Goal: Task Accomplishment & Management: Complete application form

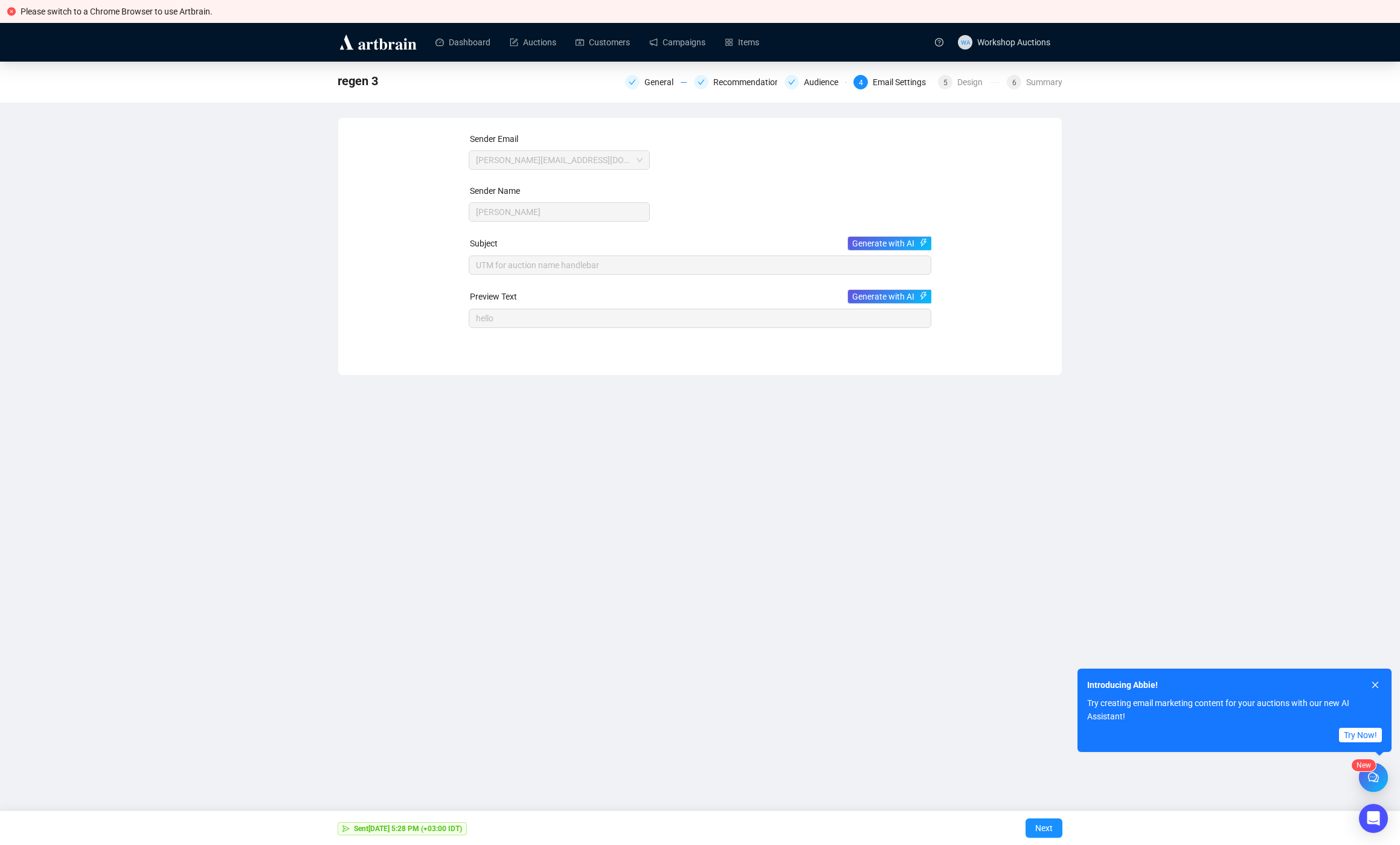
click at [299, 243] on div "regen 3 General Recommendations Audience 4 Email Settings 5 Design 6 Summary Se…" at bounding box center [700, 219] width 1400 height 314
click at [691, 47] on link "Campaigns" at bounding box center [677, 42] width 56 height 31
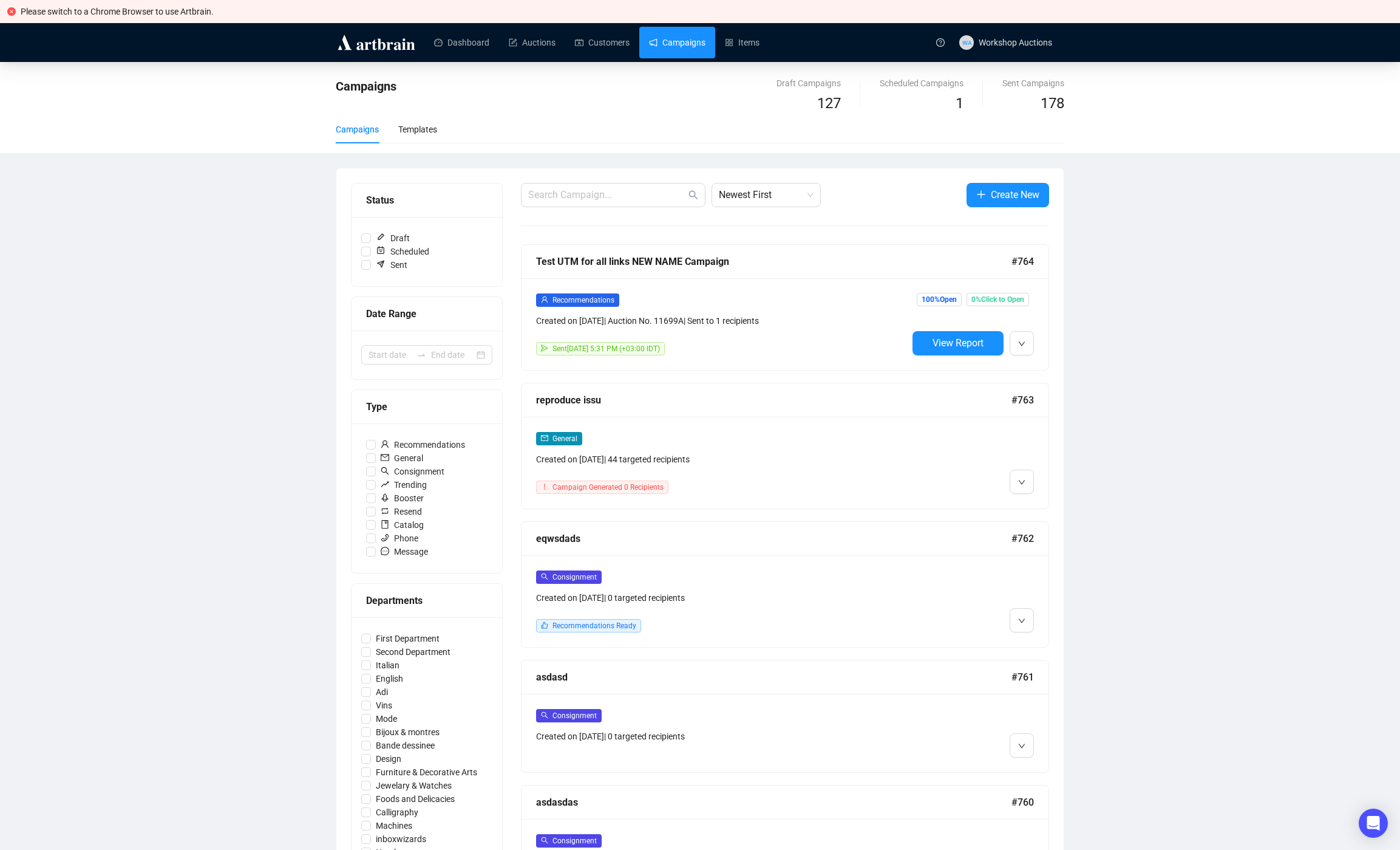
click at [1210, 372] on div "Campaigns Draft Campaigns 127 Scheduled Campaigns 1 Sent Campaigns 178 Campaign…" at bounding box center [700, 724] width 1400 height 1323
click at [1061, 371] on span "Edit" at bounding box center [1089, 370] width 112 height 13
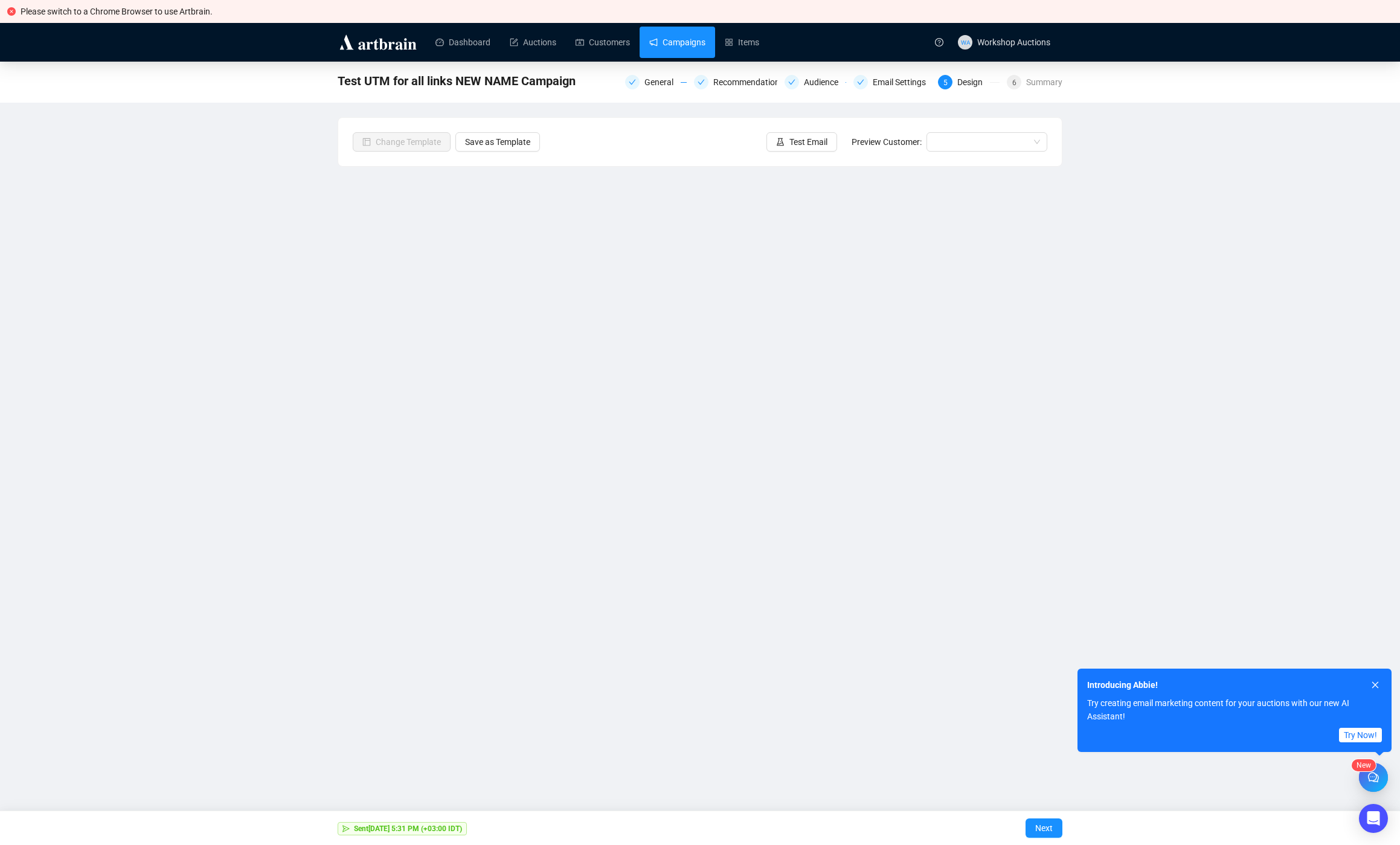
click at [695, 48] on link "Campaigns" at bounding box center [677, 42] width 56 height 31
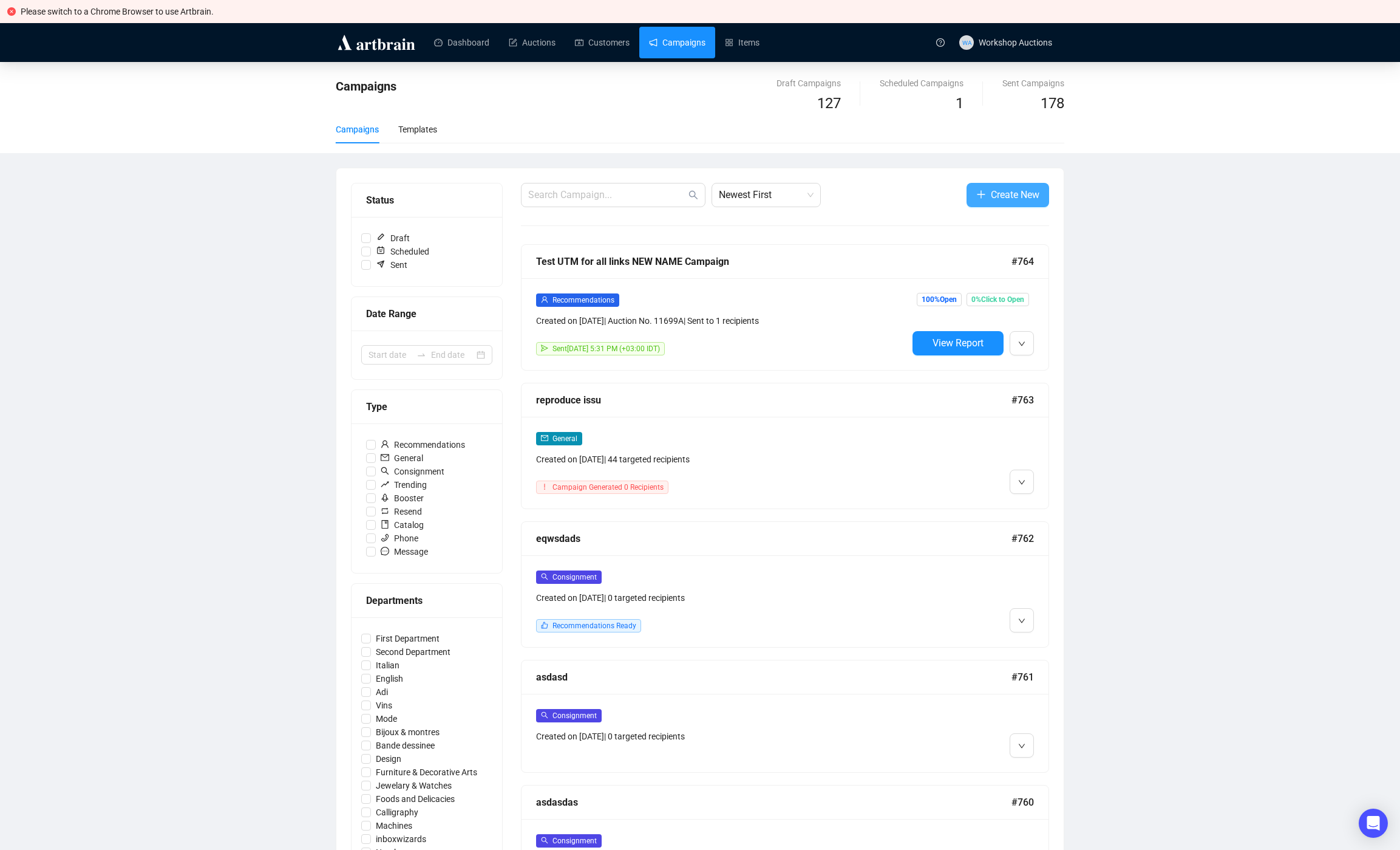
click at [1023, 196] on span "Create New" at bounding box center [1015, 194] width 48 height 15
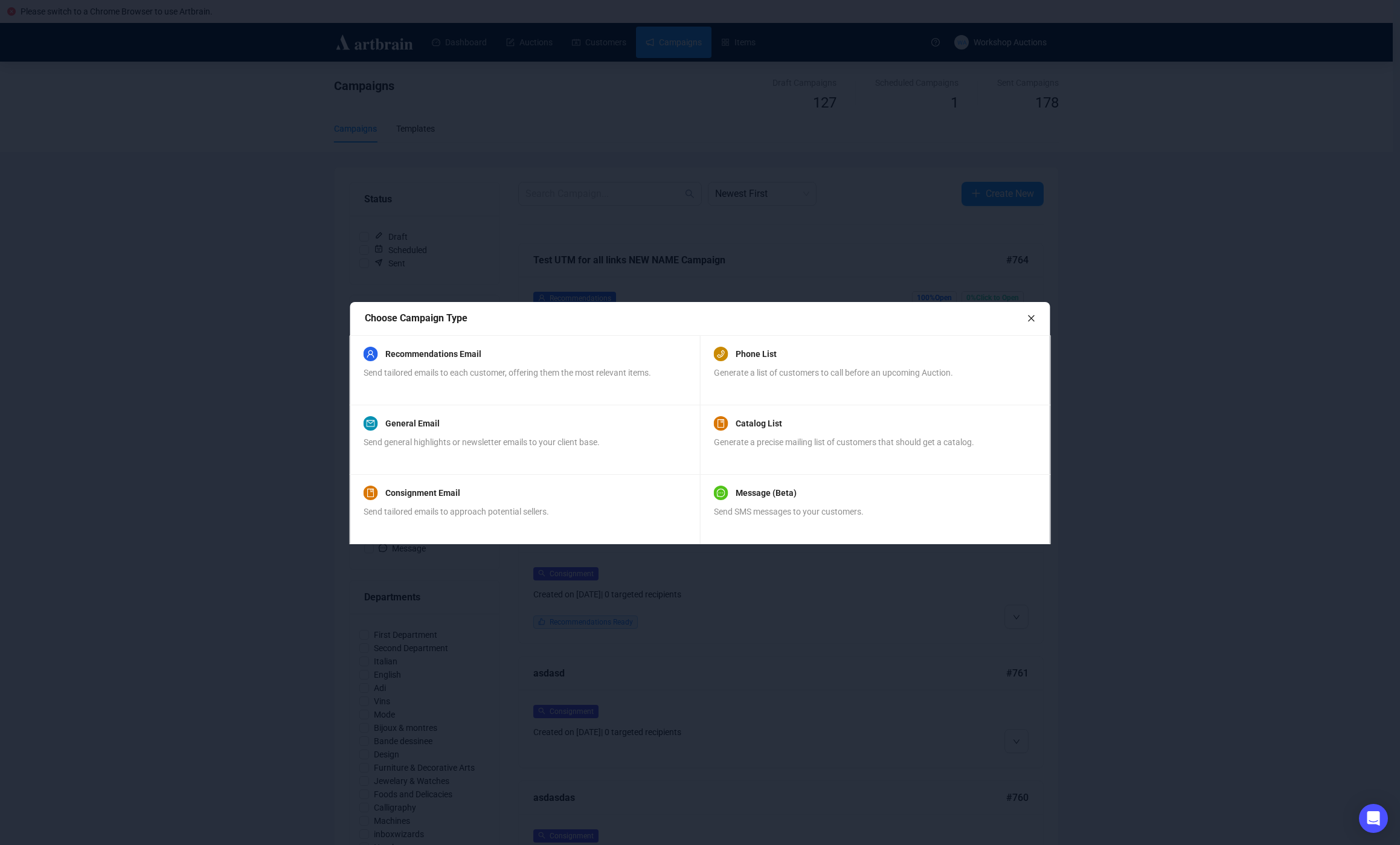
click at [1294, 259] on div at bounding box center [700, 422] width 1400 height 845
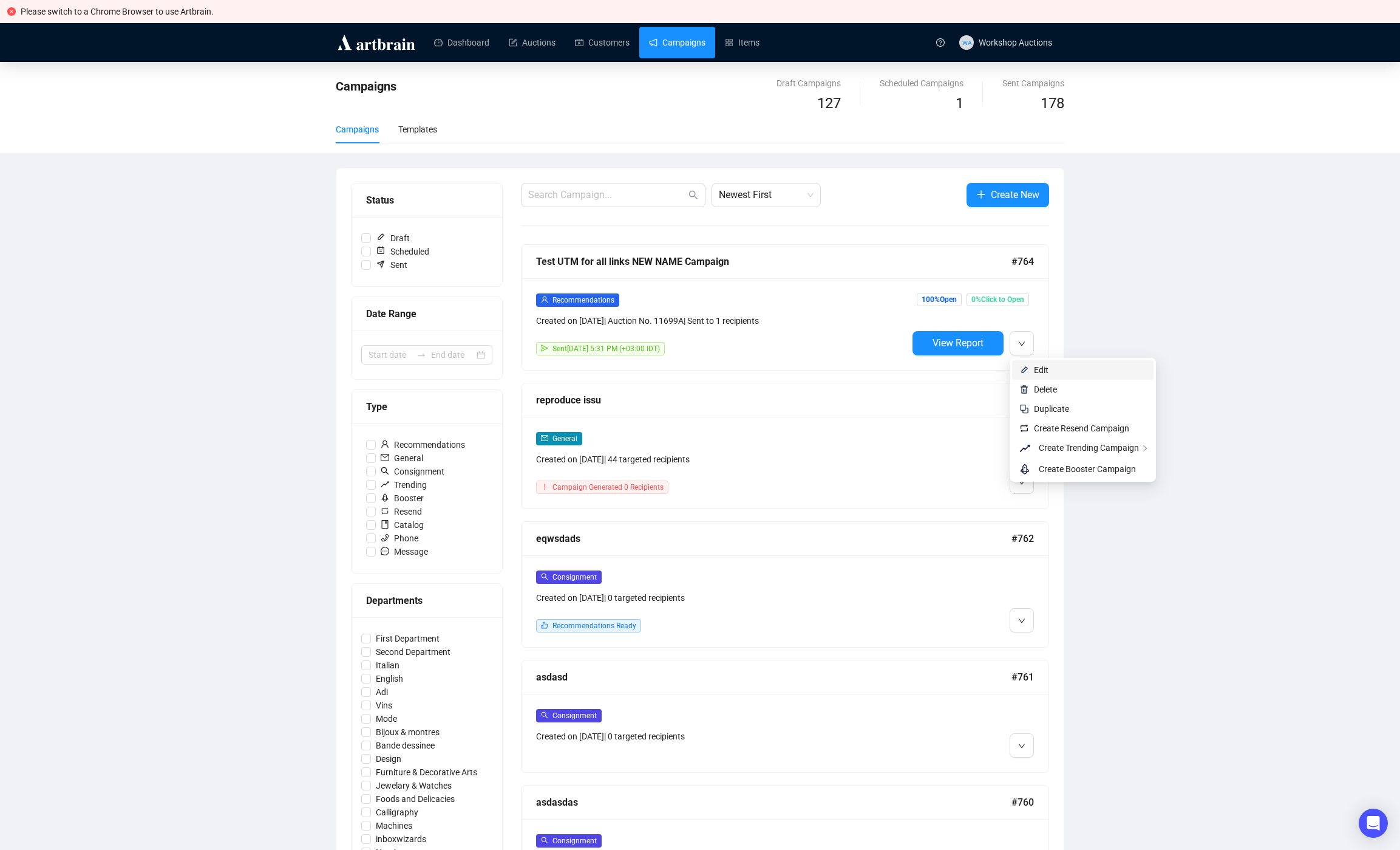
click at [1044, 374] on span "Edit" at bounding box center [1041, 370] width 15 height 9
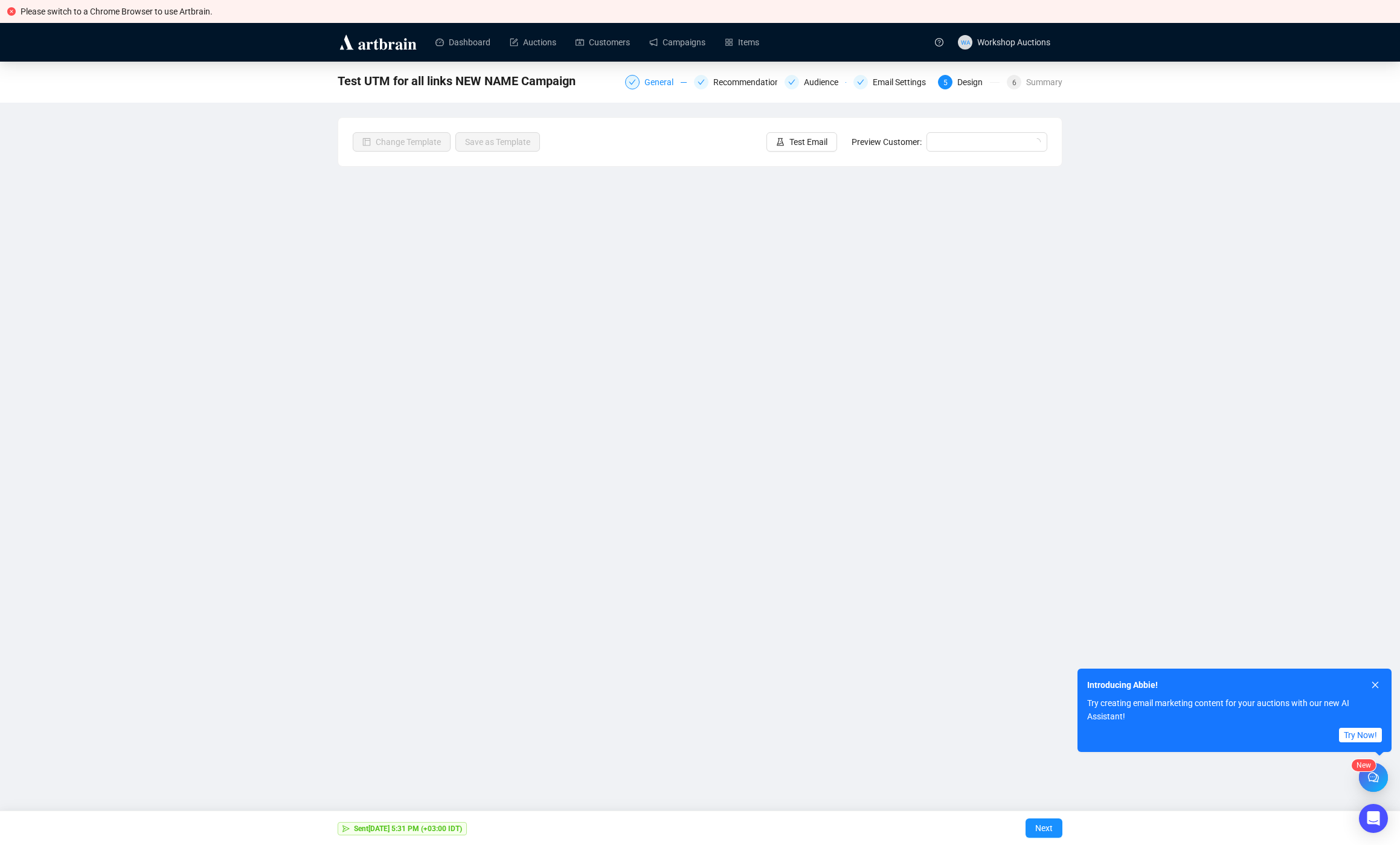
click at [652, 80] on div "General" at bounding box center [663, 82] width 36 height 15
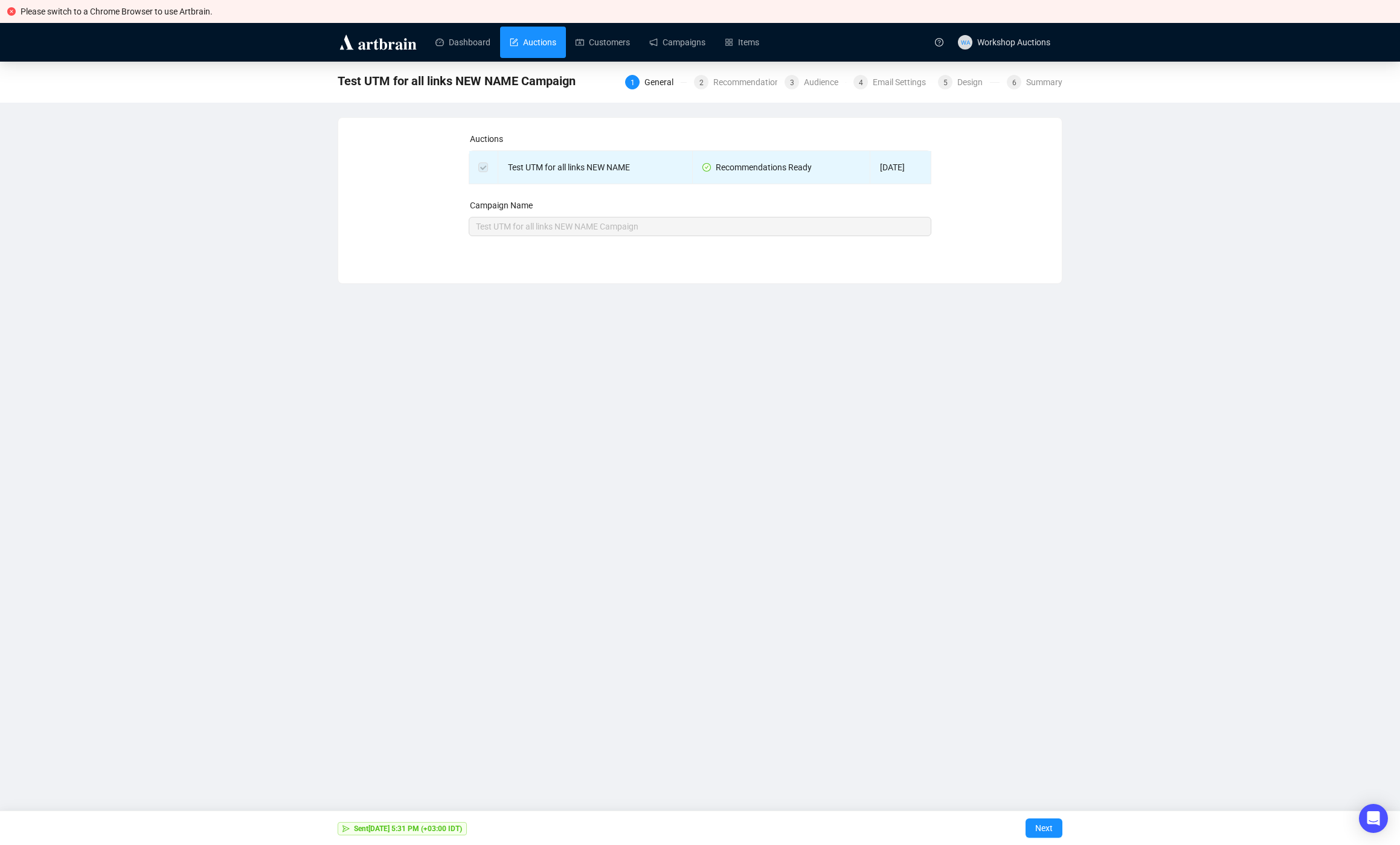
click at [542, 41] on link "Auctions" at bounding box center [533, 42] width 47 height 31
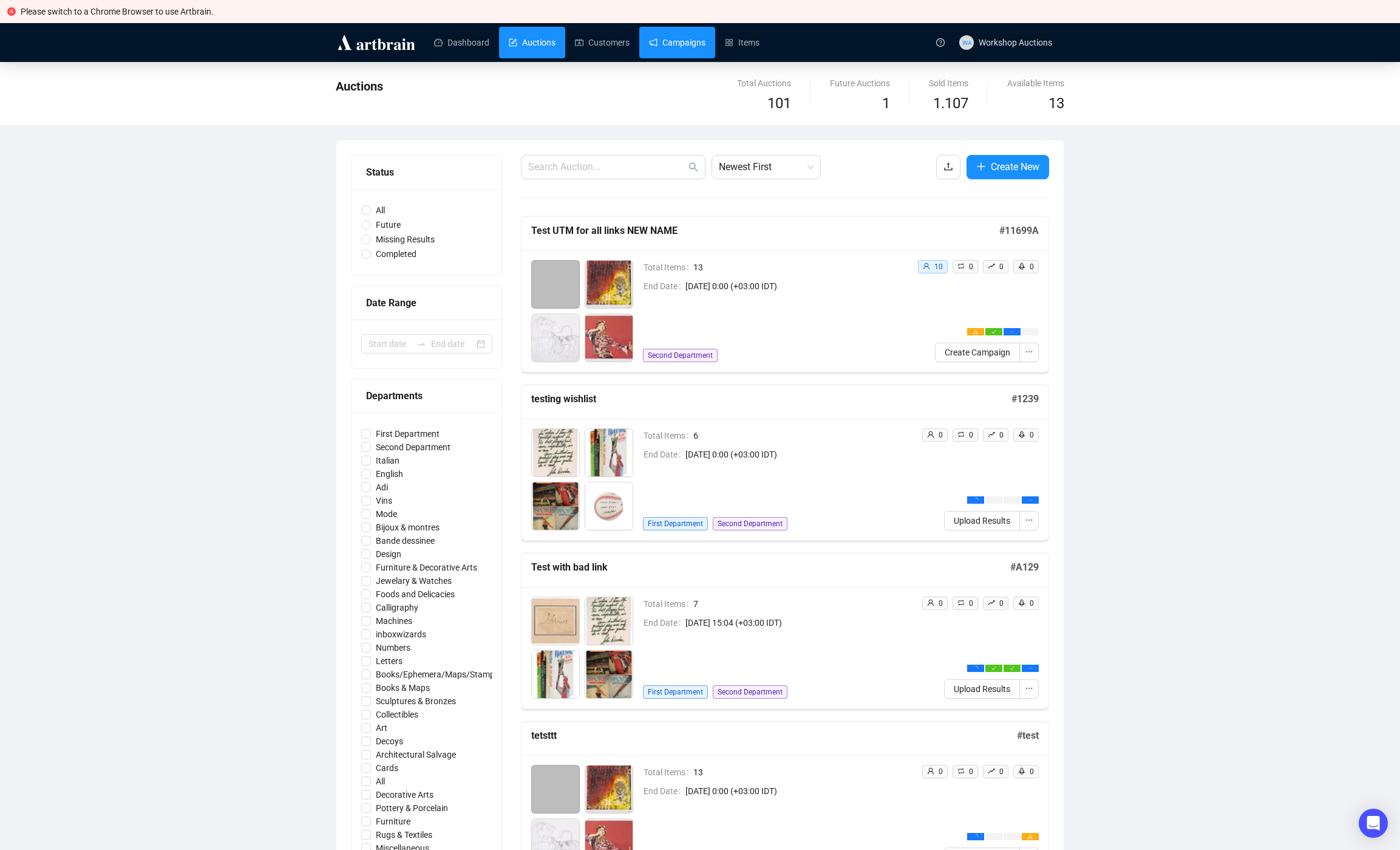
click at [682, 48] on link "Campaigns" at bounding box center [677, 42] width 56 height 32
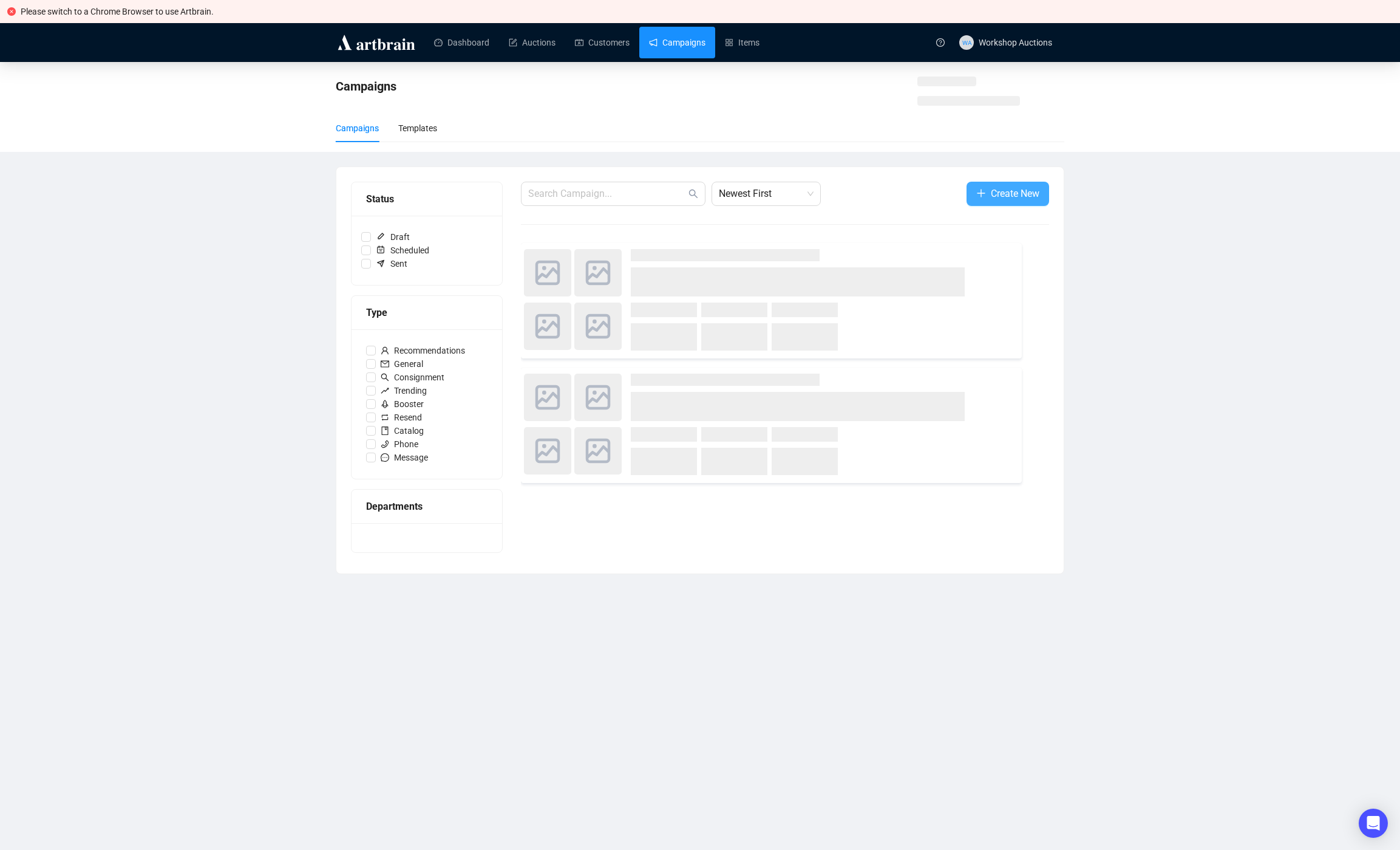
click at [1003, 186] on button "Create New" at bounding box center [1007, 194] width 83 height 24
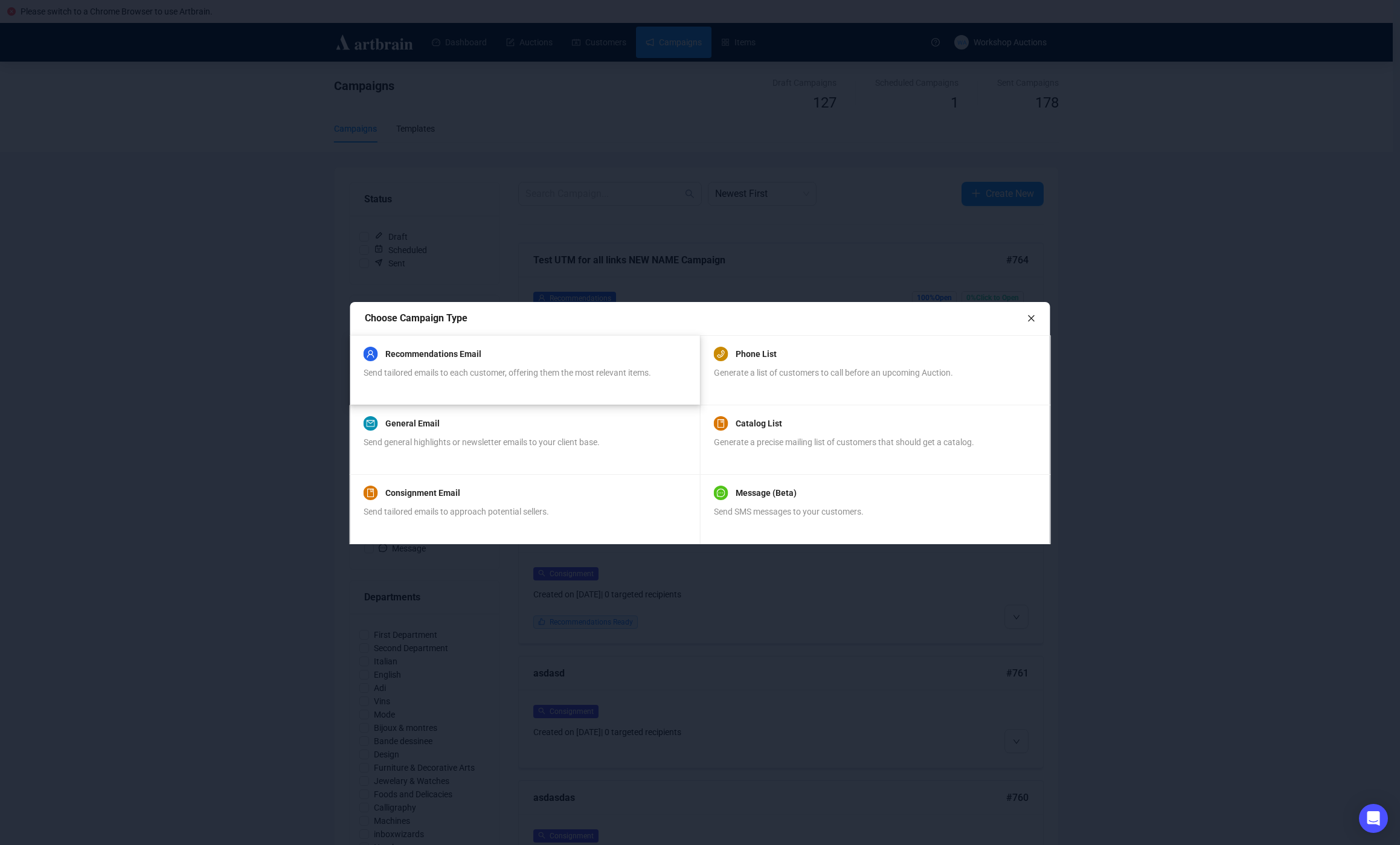
click at [547, 372] on span "Send tailored emails to each customer, offering them the most relevant items." at bounding box center [507, 372] width 287 height 9
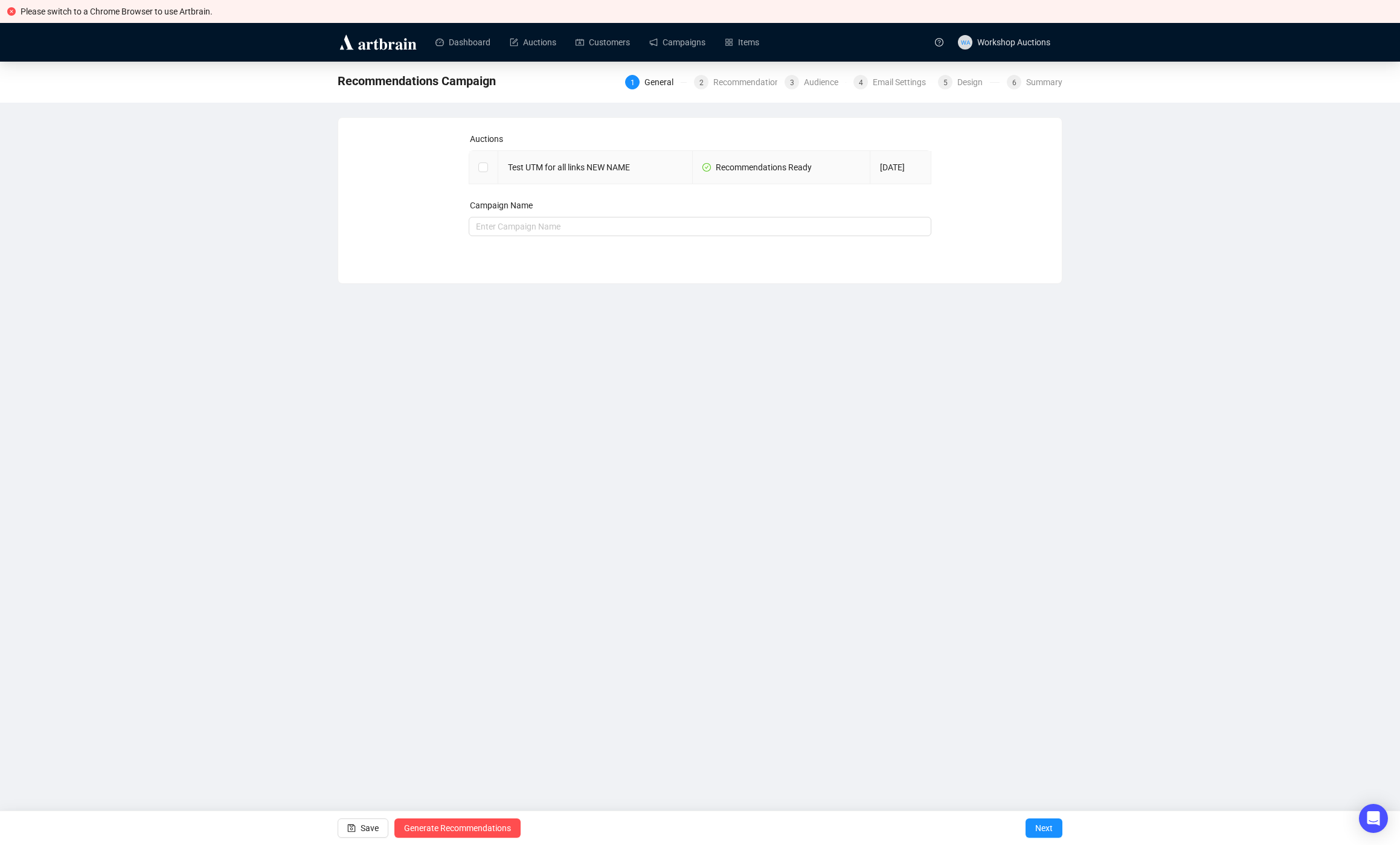
click at [476, 163] on td at bounding box center [483, 168] width 29 height 33
click at [484, 168] on input "checkbox" at bounding box center [482, 166] width 9 height 9
checkbox input "true"
type input "Test UTM for all links NEW NAME Campaign"
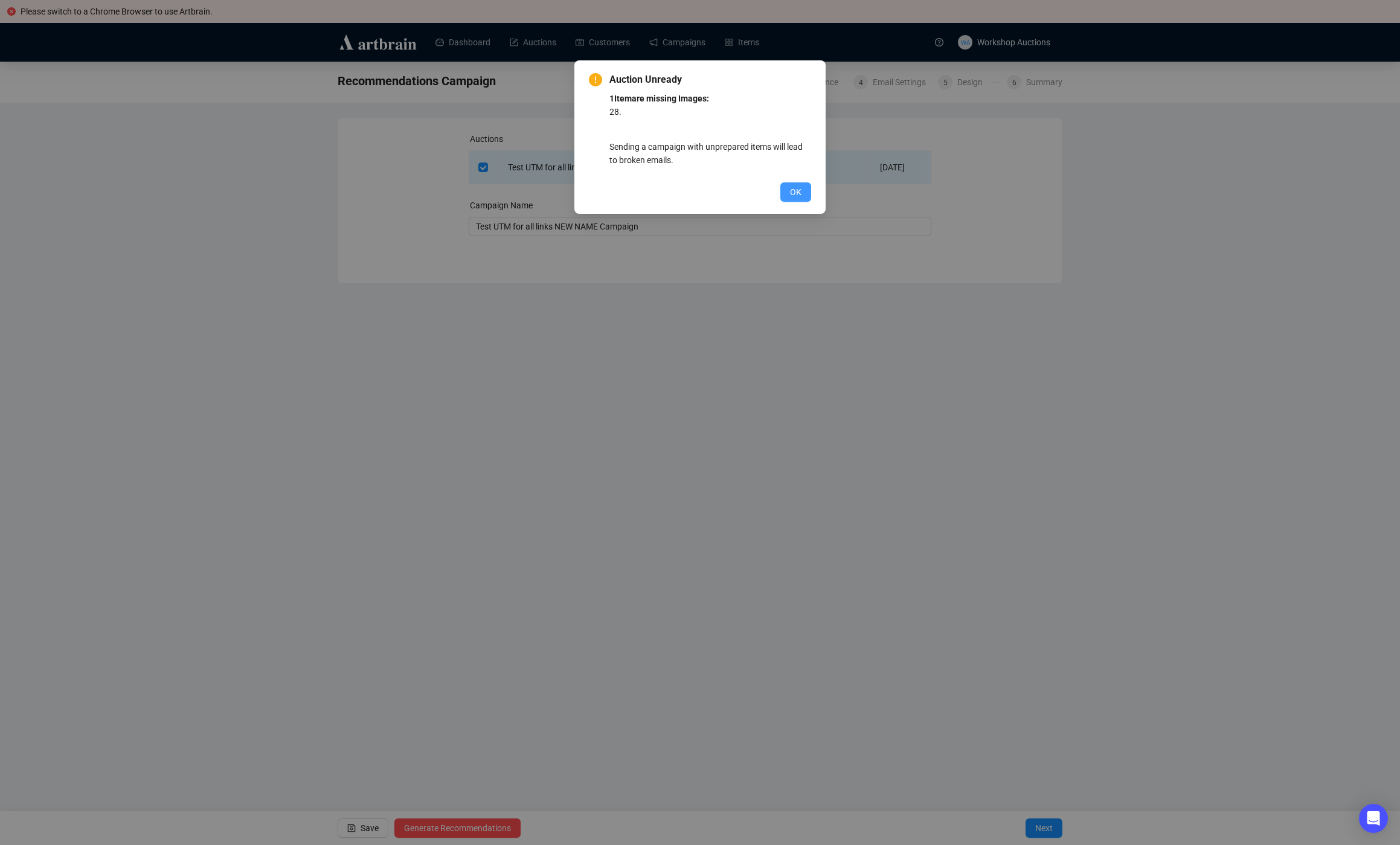
click at [785, 192] on button "OK" at bounding box center [796, 192] width 31 height 19
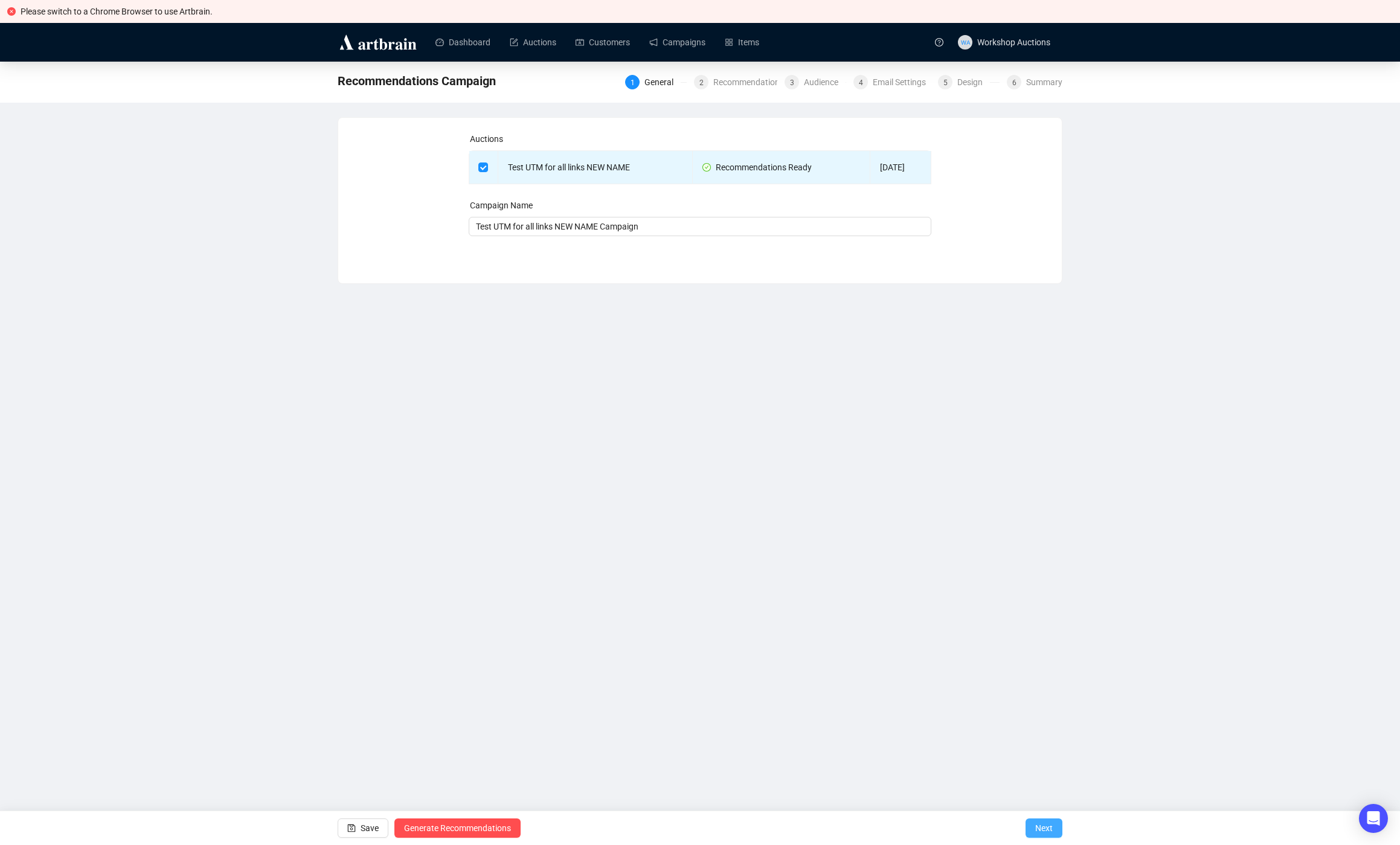
click at [1036, 833] on span "Next" at bounding box center [1044, 828] width 17 height 34
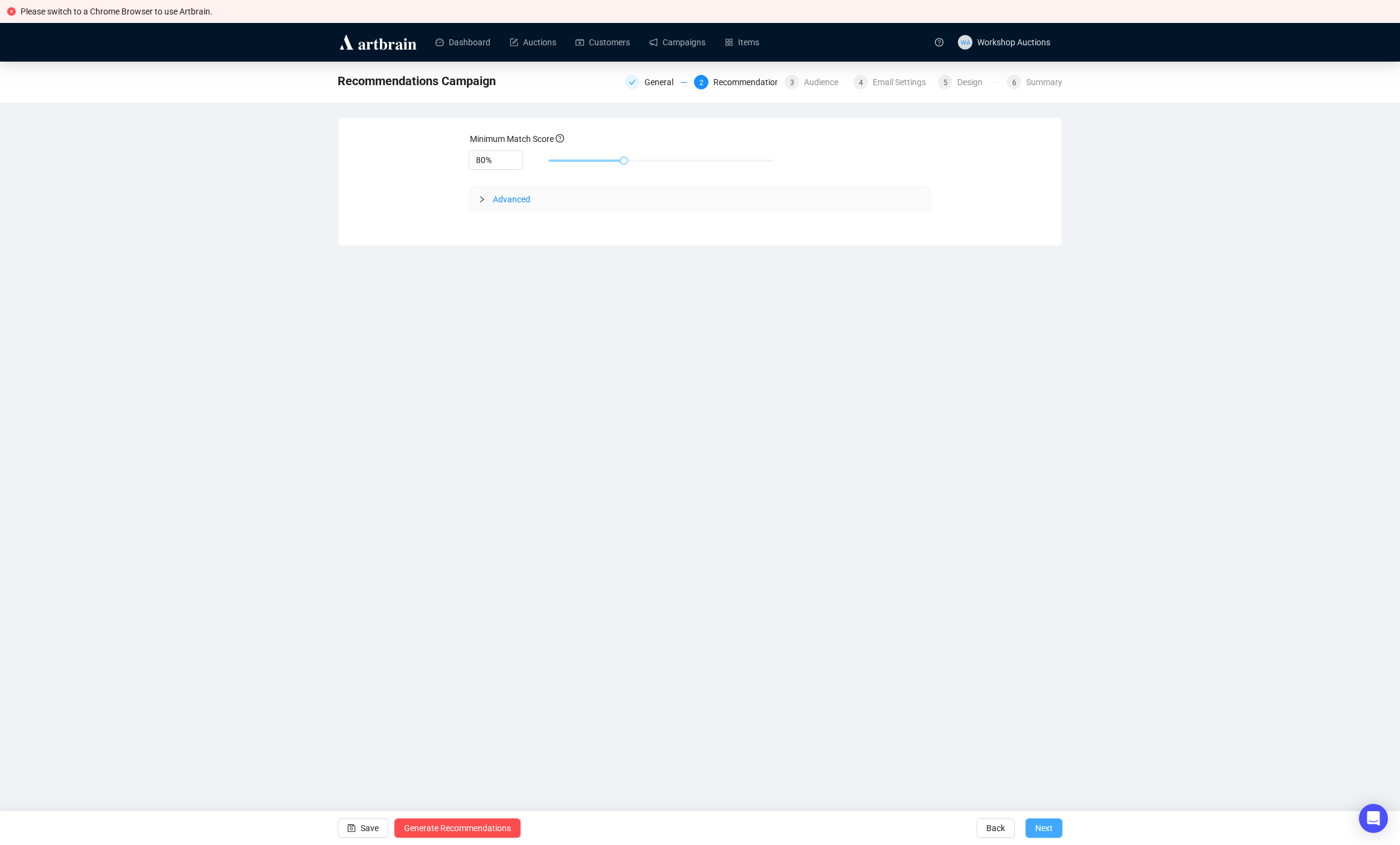
click at [1053, 829] on button "Next" at bounding box center [1044, 828] width 37 height 19
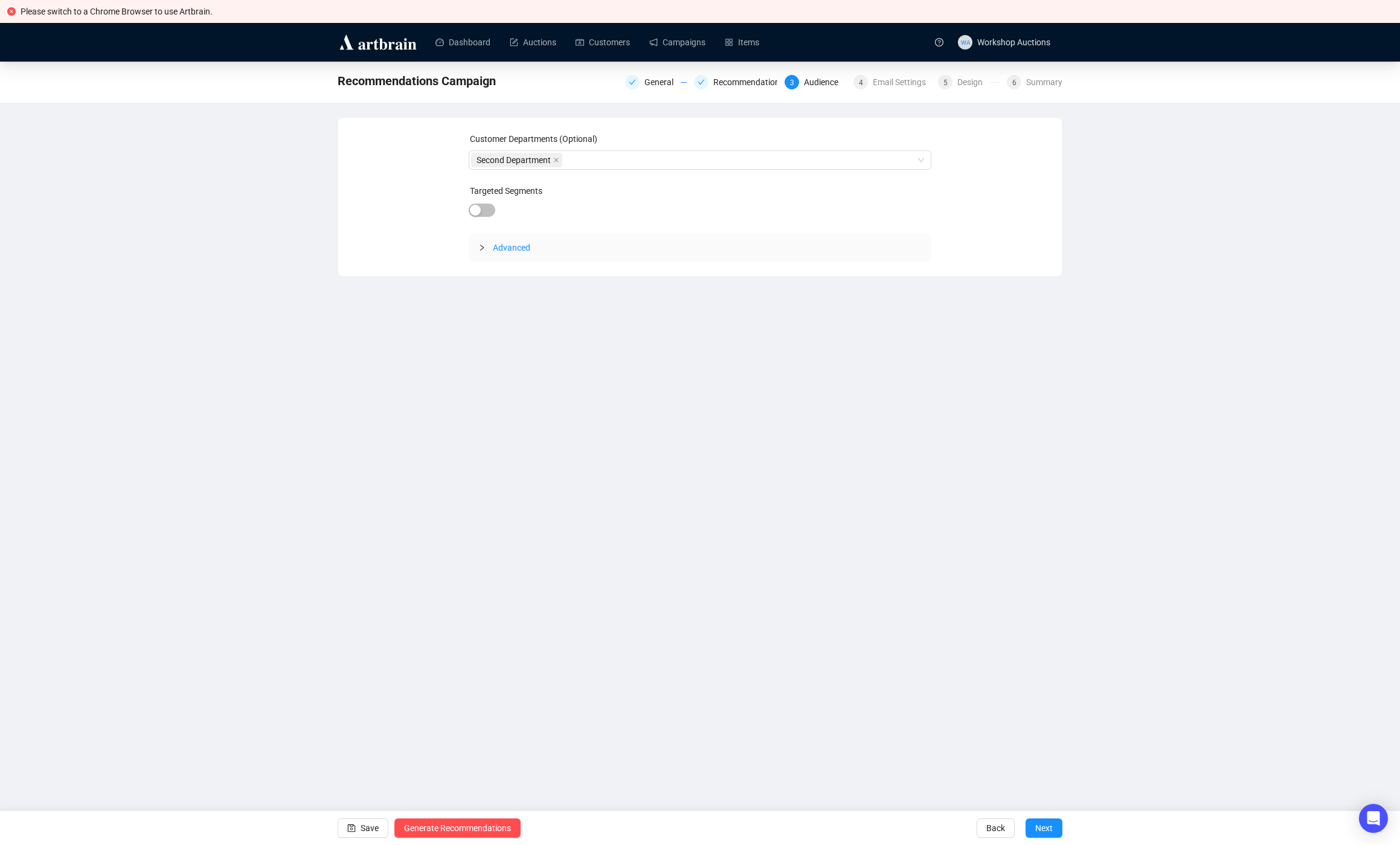
click at [1053, 829] on button "Next" at bounding box center [1044, 828] width 37 height 19
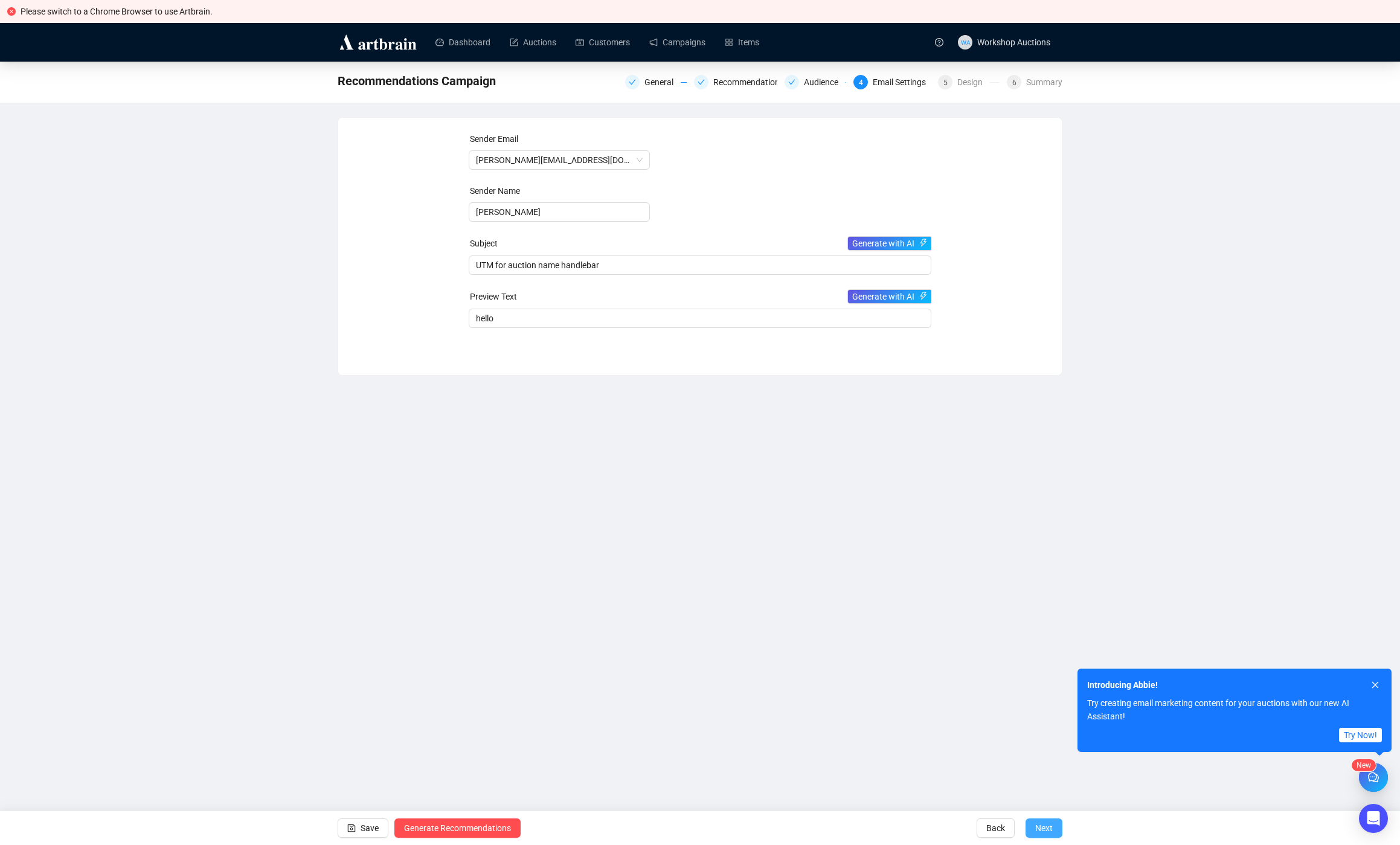
click at [1048, 832] on span "Next" at bounding box center [1044, 828] width 17 height 34
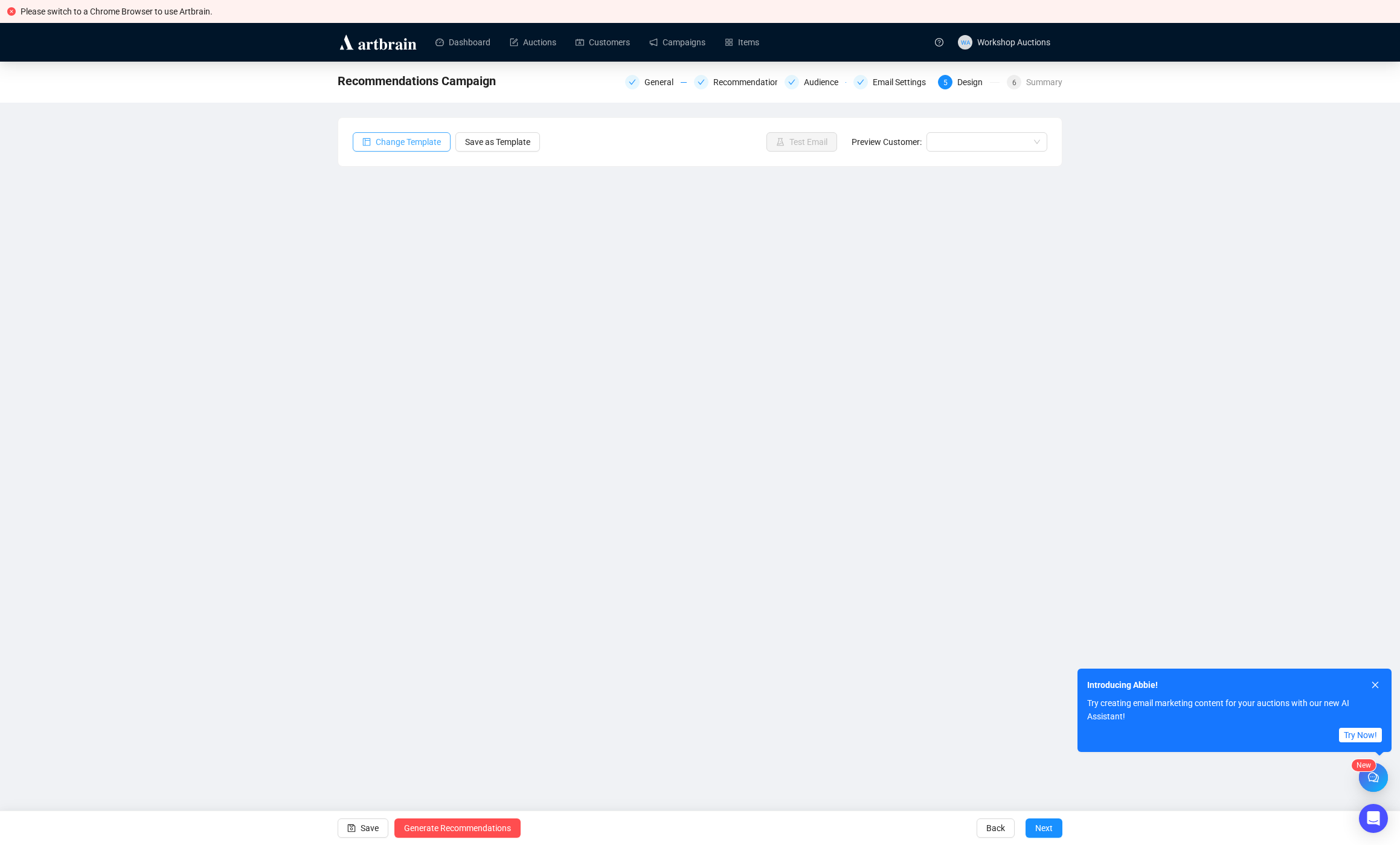
click at [409, 139] on span "Change Template" at bounding box center [409, 142] width 66 height 13
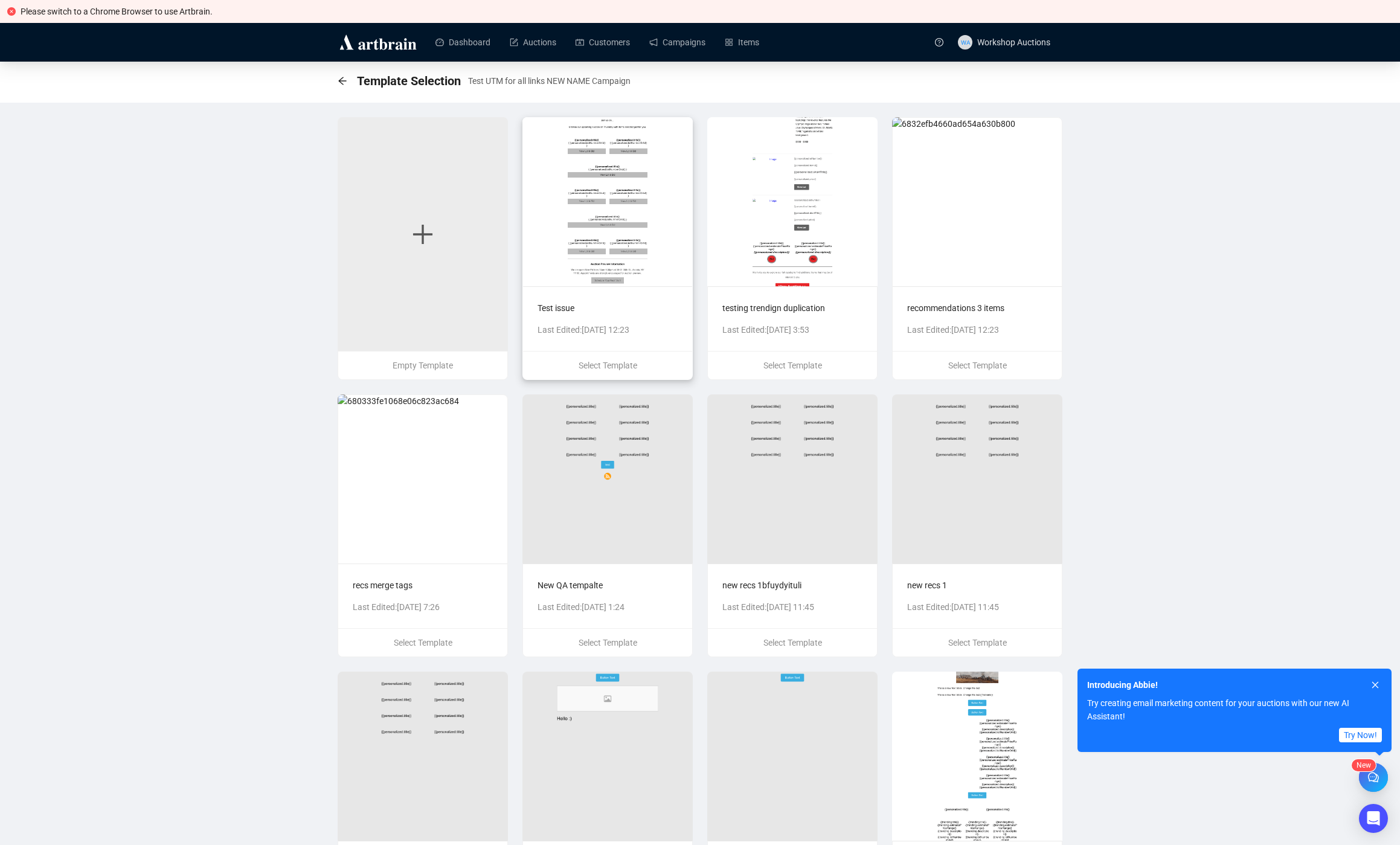
click at [643, 216] on img at bounding box center [607, 201] width 170 height 169
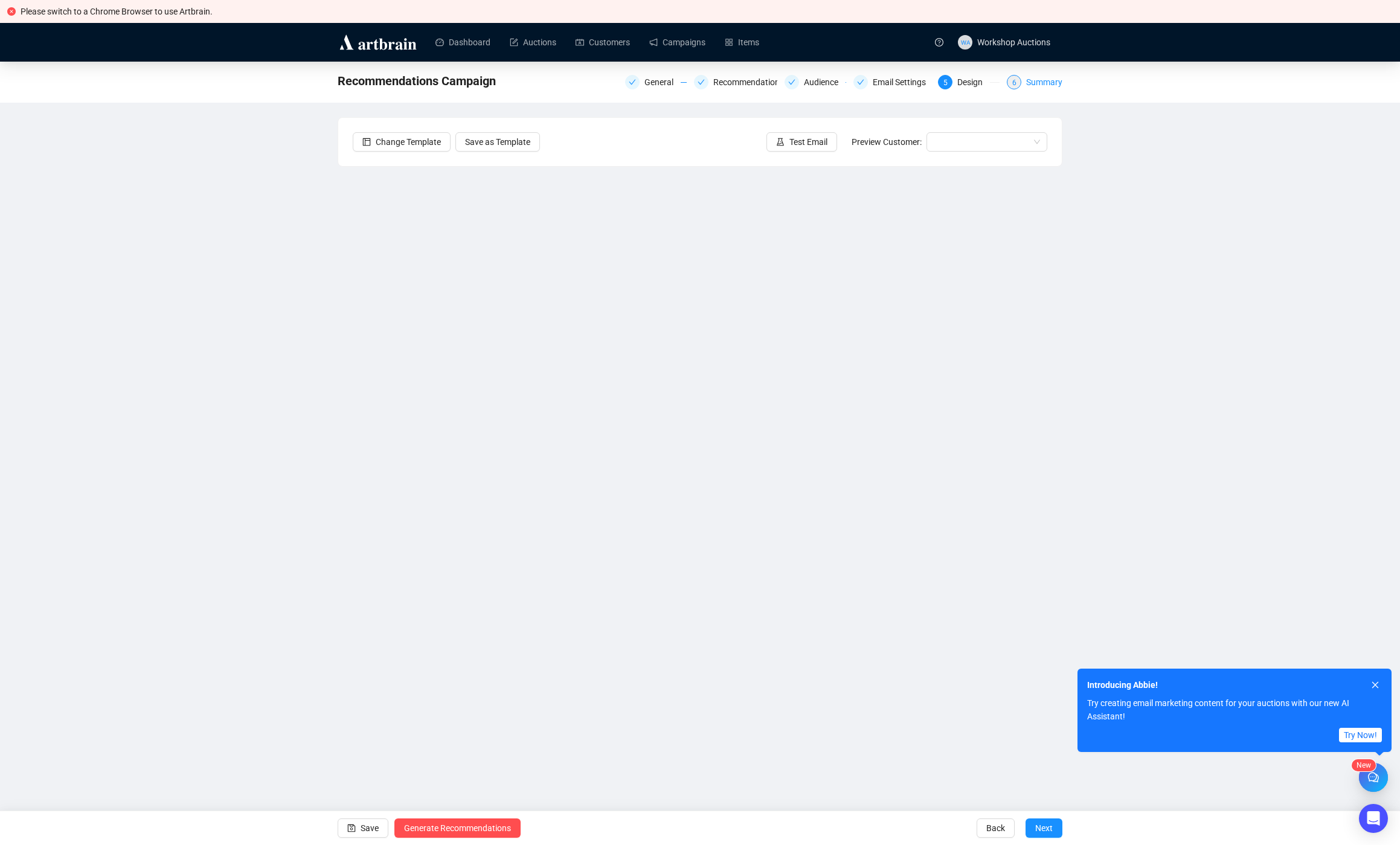
click at [1042, 82] on div "Summary" at bounding box center [1044, 82] width 36 height 15
click at [1046, 834] on span "Next" at bounding box center [1044, 828] width 17 height 34
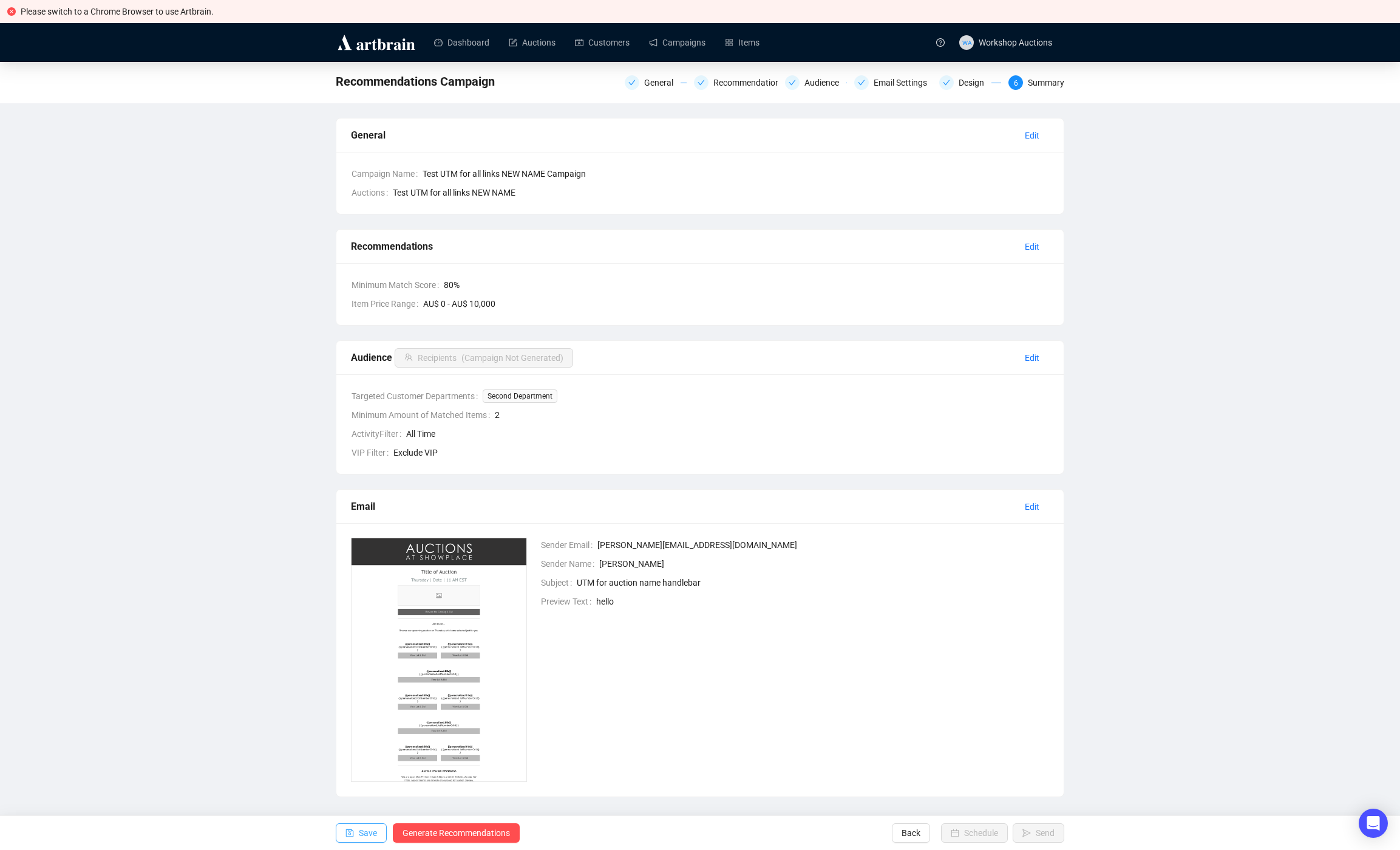
click at [372, 830] on span "Save" at bounding box center [368, 833] width 18 height 34
click at [355, 312] on div "Minimum Match Score 80 % Item Price Range AU$ 0 - AU$ 10,000" at bounding box center [700, 294] width 727 height 62
